Goal: Find specific page/section: Find specific page/section

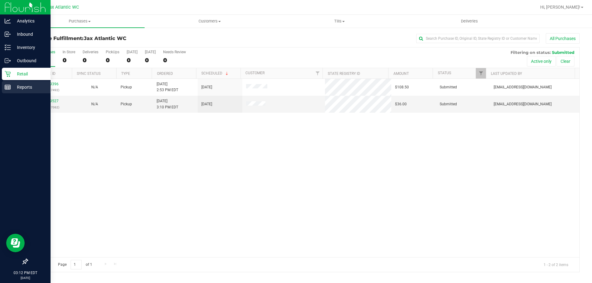
click at [11, 83] on div "Reports" at bounding box center [26, 87] width 49 height 12
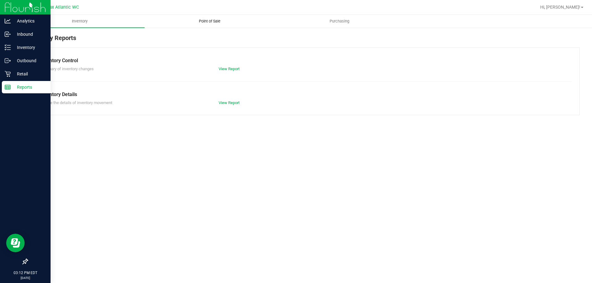
click at [205, 23] on span "Point of Sale" at bounding box center [210, 22] width 38 height 6
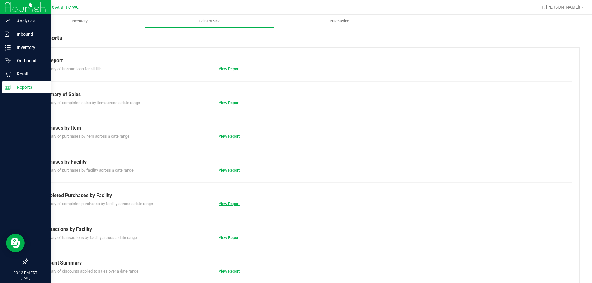
click at [238, 206] on link "View Report" at bounding box center [229, 204] width 21 height 5
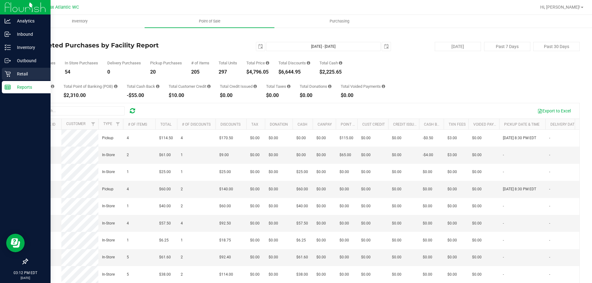
click at [4, 75] on div "Retail" at bounding box center [26, 74] width 49 height 12
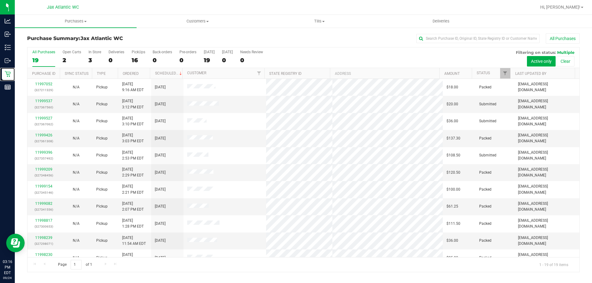
scroll to position [146, 0]
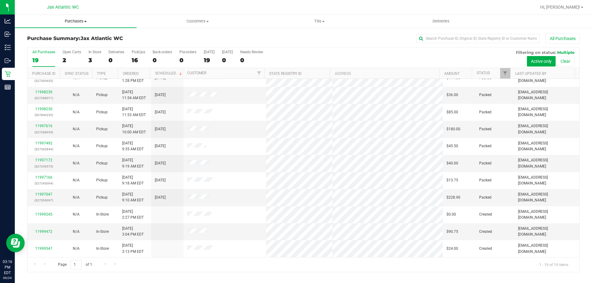
click at [80, 19] on span "Purchases" at bounding box center [76, 22] width 122 height 6
click at [38, 44] on span "Fulfillment" at bounding box center [34, 44] width 38 height 5
